Goal: Obtain resource: Download file/media

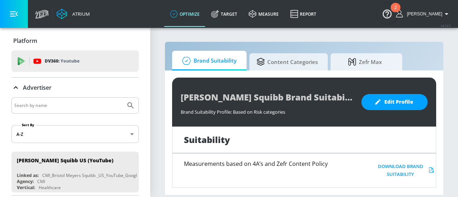
click at [446, 111] on section "Brand Suitability Content Categories Zefr [PERSON_NAME] [PERSON_NAME] Squibb Br…" at bounding box center [303, 112] width 307 height 170
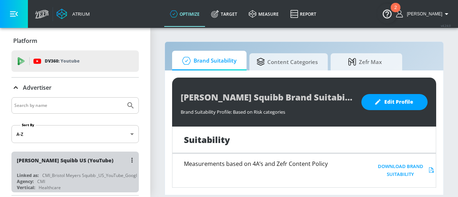
click at [97, 161] on div "[PERSON_NAME] Squibb US (YouTube)" at bounding box center [65, 160] width 97 height 7
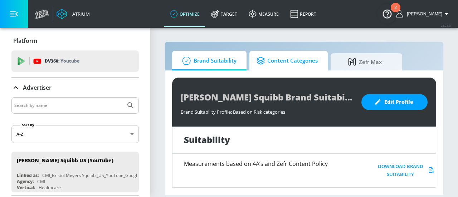
click at [284, 61] on span "Content Categories" at bounding box center [286, 60] width 61 height 17
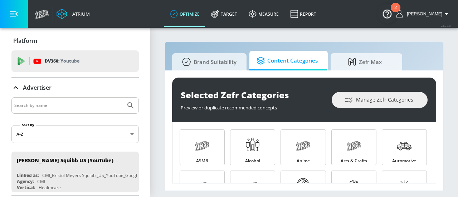
click at [447, 129] on section "Brand Suitability Content Categories Zefr Max Selected Zefr Categories Preview …" at bounding box center [303, 112] width 307 height 170
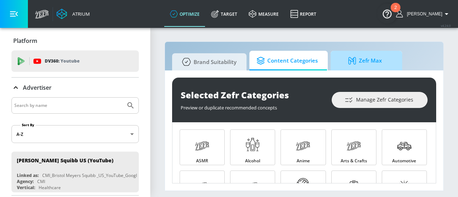
click at [342, 64] on span "Zefr Max" at bounding box center [365, 60] width 54 height 17
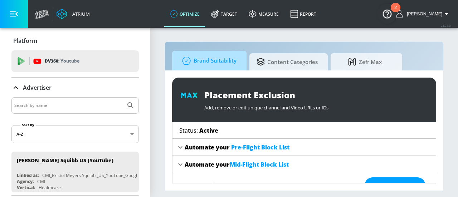
click at [225, 61] on span "Brand Suitability" at bounding box center [207, 60] width 57 height 17
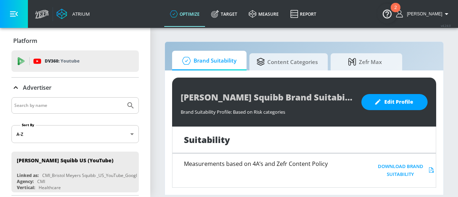
click at [139, 84] on div "Platform DV360: Youtube DV360: Youtube Advertiser Sort By A-Z asc ​ [PERSON_NAM…" at bounding box center [75, 113] width 150 height 171
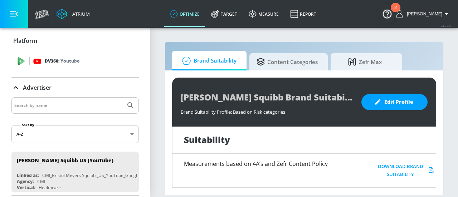
click at [109, 64] on div "DV360: Youtube" at bounding box center [83, 61] width 100 height 8
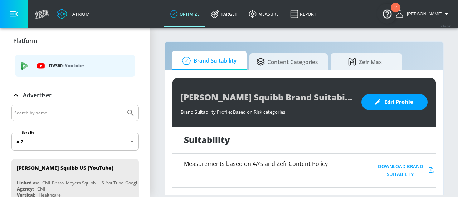
click at [109, 64] on p "DV360: Youtube" at bounding box center [89, 66] width 80 height 8
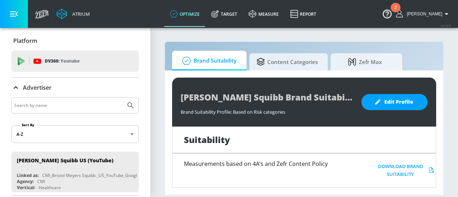
click at [109, 64] on div "DV360: Youtube" at bounding box center [83, 61] width 100 height 8
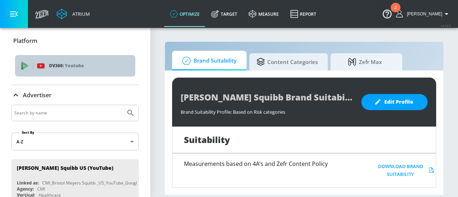
click at [109, 64] on p "DV360: Youtube" at bounding box center [89, 66] width 80 height 8
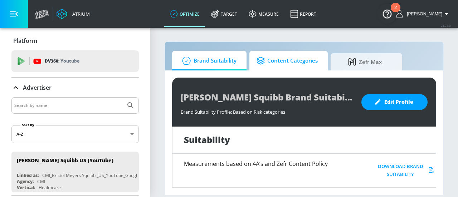
click at [294, 53] on span "Content Categories" at bounding box center [286, 60] width 61 height 17
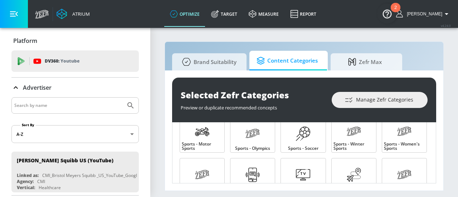
scroll to position [783, 0]
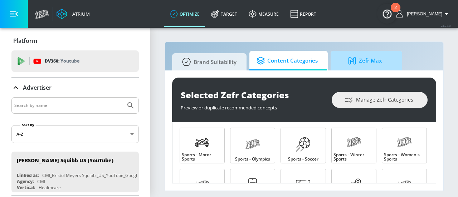
click at [363, 62] on span "Zefr Max" at bounding box center [365, 60] width 54 height 17
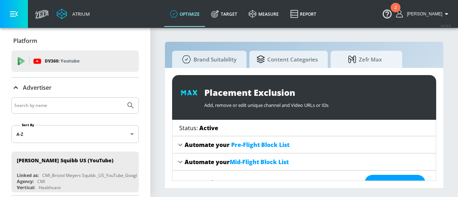
click at [393, 9] on button "2" at bounding box center [387, 14] width 20 height 20
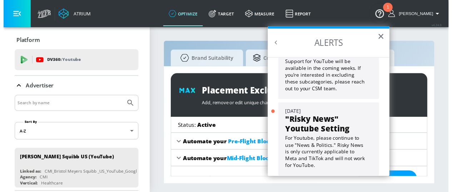
scroll to position [64, 0]
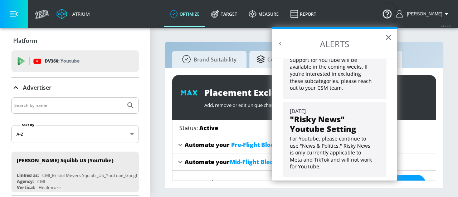
click at [447, 54] on section "Brand Suitability Content Categories Zefr Max Placement Exclusion Add, remove o…" at bounding box center [303, 112] width 307 height 170
click at [237, 18] on link "Target" at bounding box center [224, 14] width 38 height 26
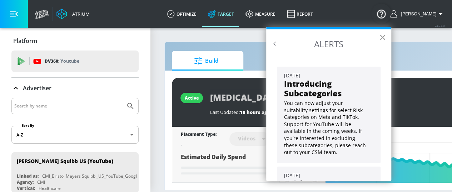
click at [383, 39] on button "×" at bounding box center [382, 36] width 7 height 11
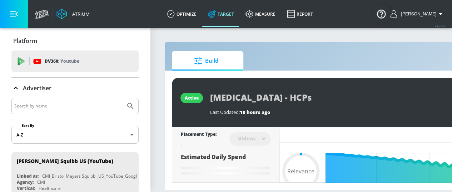
scroll to position [5, 0]
type input "0.55"
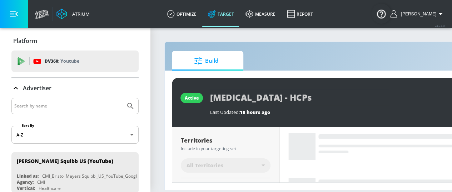
scroll to position [248, 0]
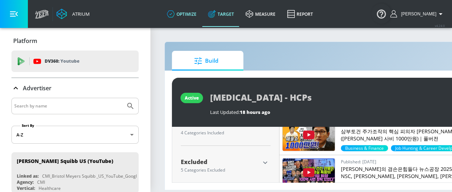
click at [202, 18] on link "optimize" at bounding box center [181, 14] width 41 height 26
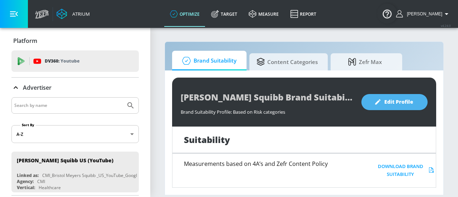
click at [393, 105] on span "Edit Profile" at bounding box center [394, 102] width 38 height 9
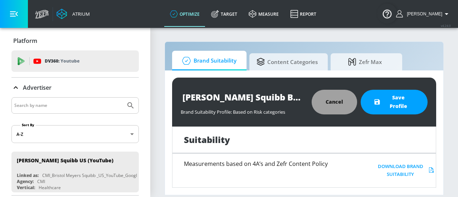
click at [346, 101] on button "Cancel" at bounding box center [333, 102] width 45 height 25
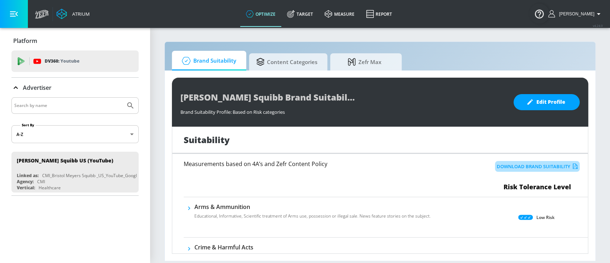
click at [452, 161] on button "Download Brand Suitability" at bounding box center [537, 166] width 85 height 11
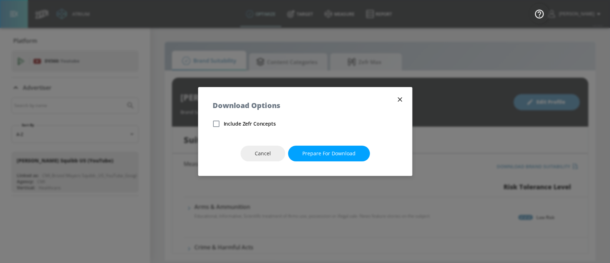
click at [401, 102] on icon "button" at bounding box center [400, 99] width 8 height 8
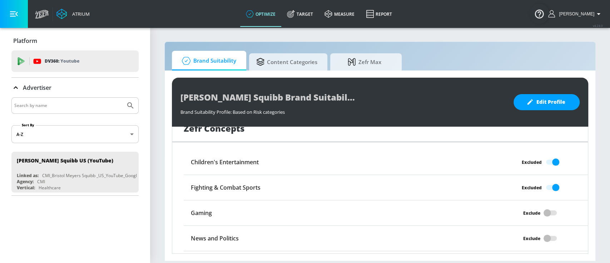
scroll to position [614, 0]
